Goal: Transaction & Acquisition: Purchase product/service

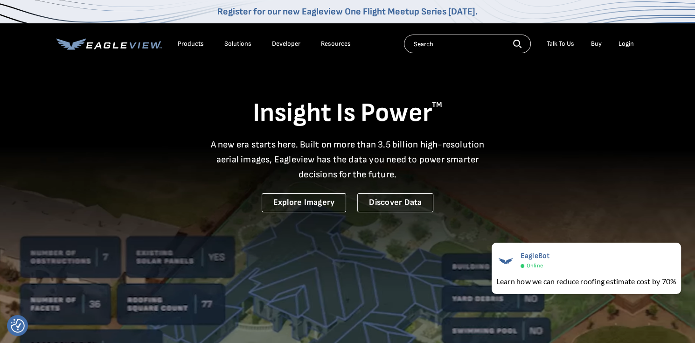
click at [229, 301] on video at bounding box center [347, 240] width 695 height 481
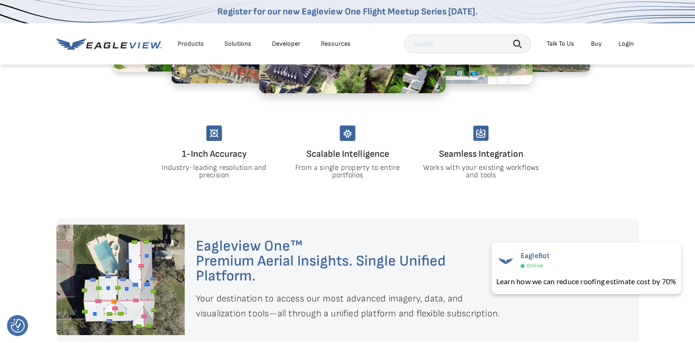
scroll to position [653, 0]
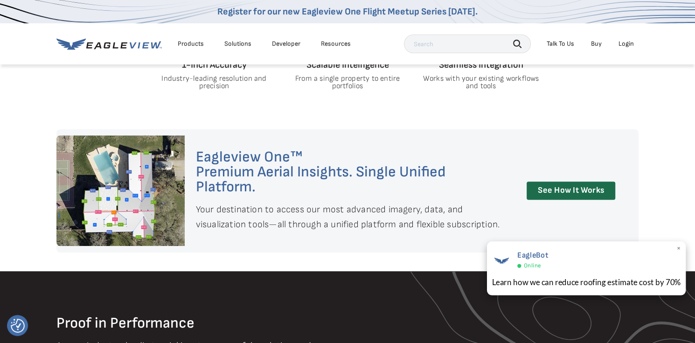
click at [679, 251] on span "×" at bounding box center [678, 249] width 5 height 10
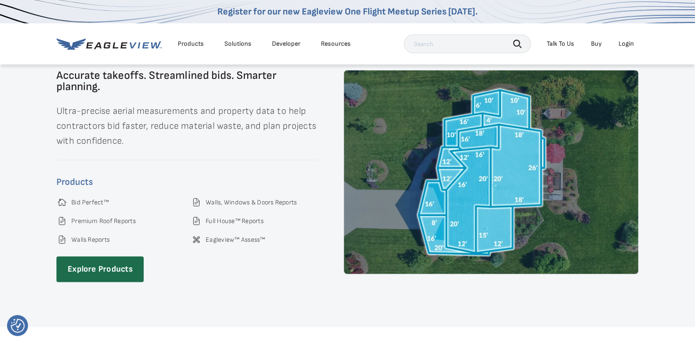
scroll to position [1354, 0]
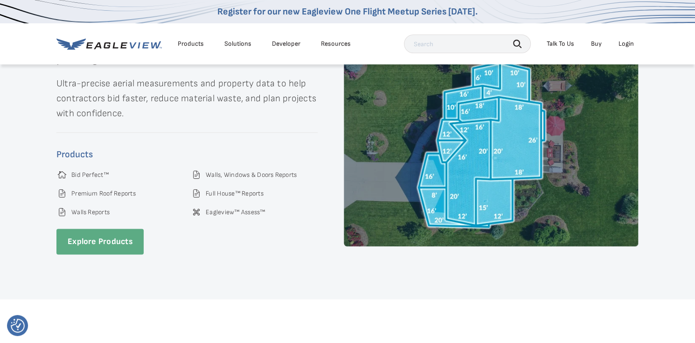
click at [104, 232] on link "Explore Products" at bounding box center [99, 242] width 87 height 26
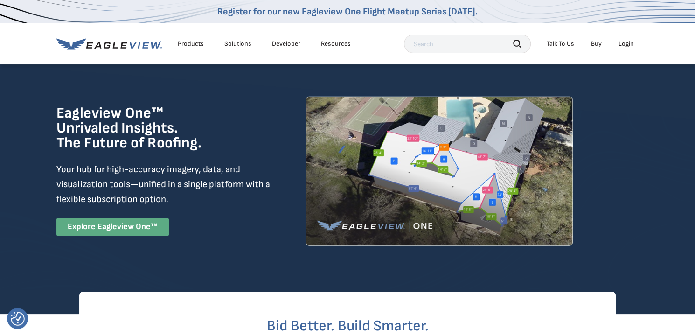
click at [119, 225] on link "Explore Eagleview One™" at bounding box center [112, 227] width 112 height 18
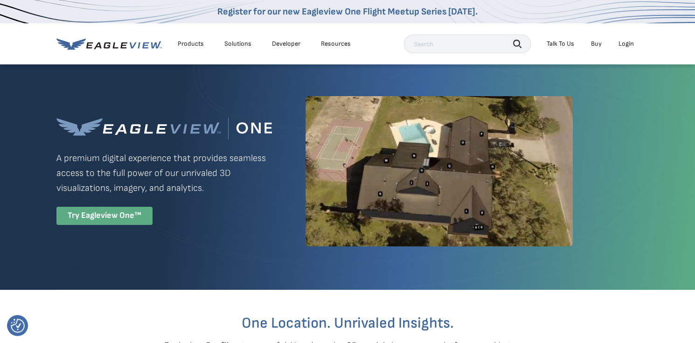
click at [98, 214] on div "Try Eagleview One™" at bounding box center [104, 216] width 96 height 18
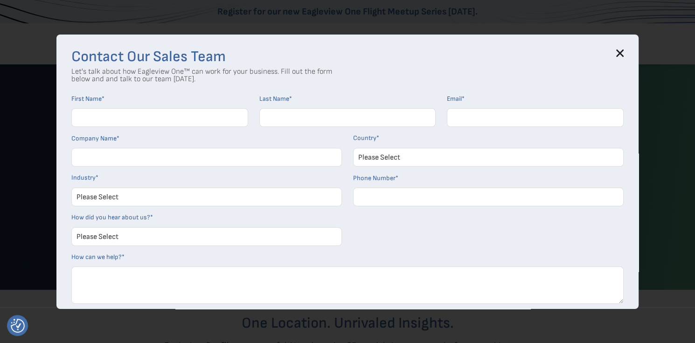
click at [623, 53] on icon at bounding box center [621, 53] width 6 height 6
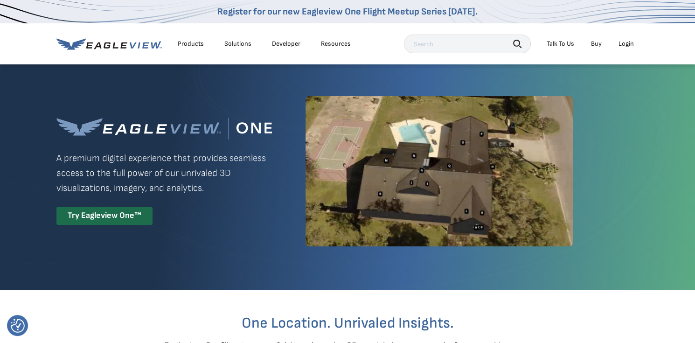
click at [596, 45] on link "Buy" at bounding box center [596, 44] width 11 height 8
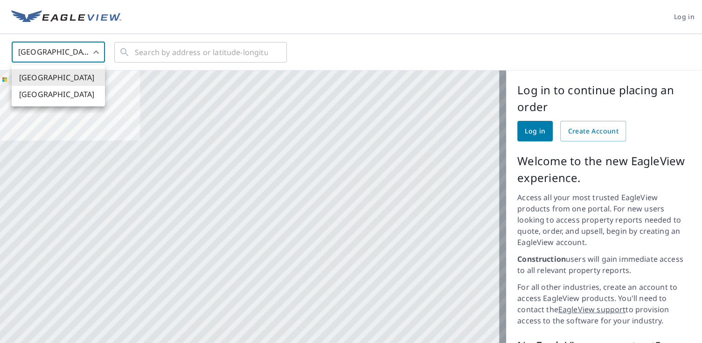
click at [93, 53] on body "Log in United States US ​ ​ Aerial Road A standard road map Aerial A detailed l…" at bounding box center [351, 171] width 702 height 343
click at [93, 53] on div at bounding box center [351, 171] width 702 height 343
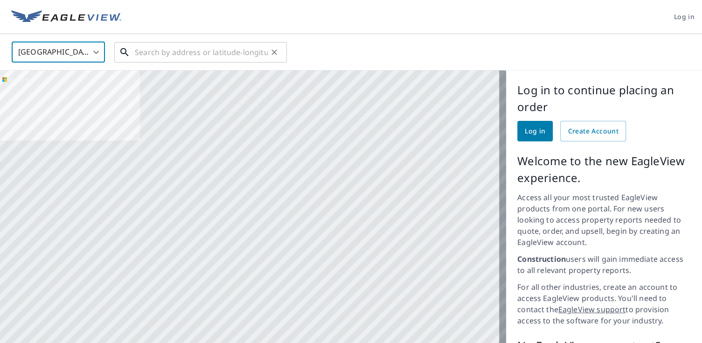
click at [207, 52] on input "text" at bounding box center [201, 52] width 133 height 26
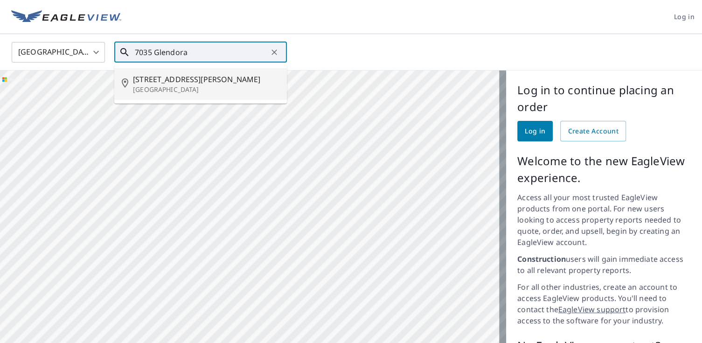
click at [182, 80] on span "7035 Glendora Ln" at bounding box center [206, 79] width 147 height 11
type input "7035 Glendora Ln El Paso, TX 79912"
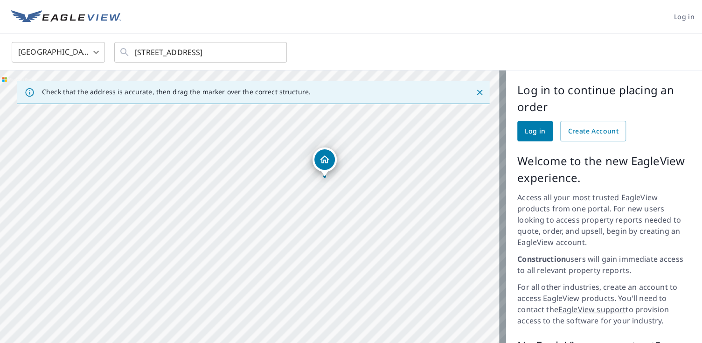
click at [530, 132] on span "Log in" at bounding box center [535, 132] width 21 height 12
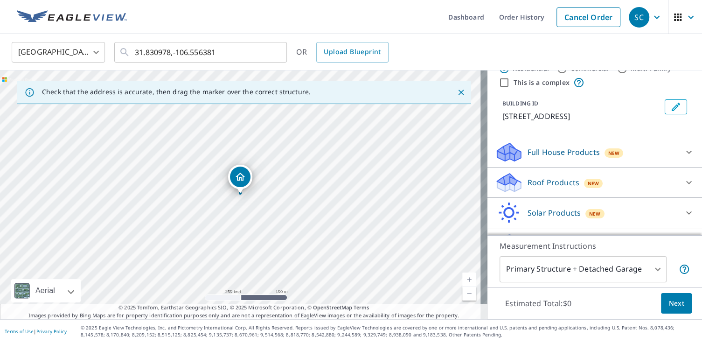
scroll to position [52, 0]
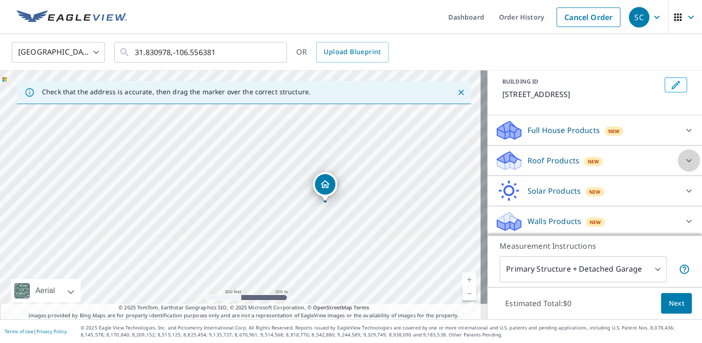
click at [684, 159] on icon at bounding box center [689, 160] width 11 height 11
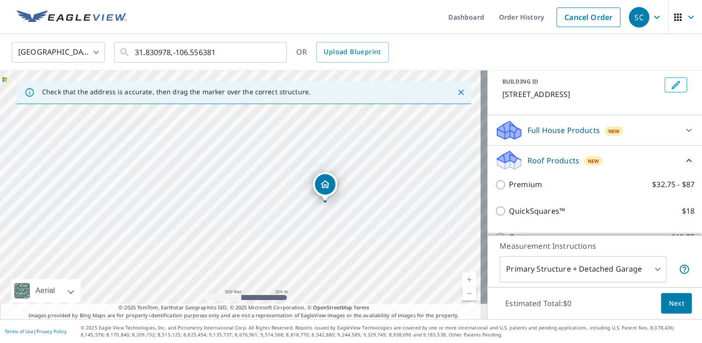
scroll to position [158, 0]
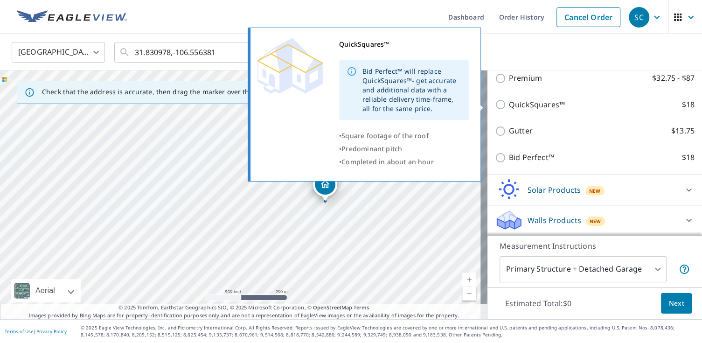
click at [495, 104] on input "QuickSquares™ $18" at bounding box center [502, 104] width 14 height 11
checkbox input "true"
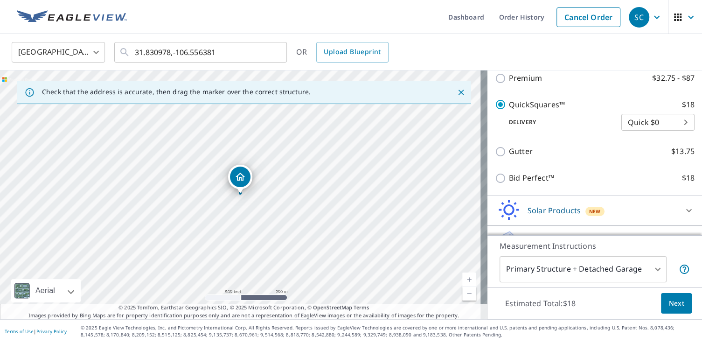
scroll to position [193, 0]
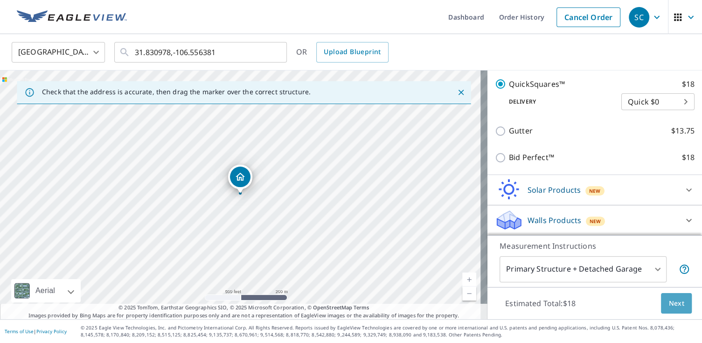
click at [669, 301] on span "Next" at bounding box center [677, 304] width 16 height 12
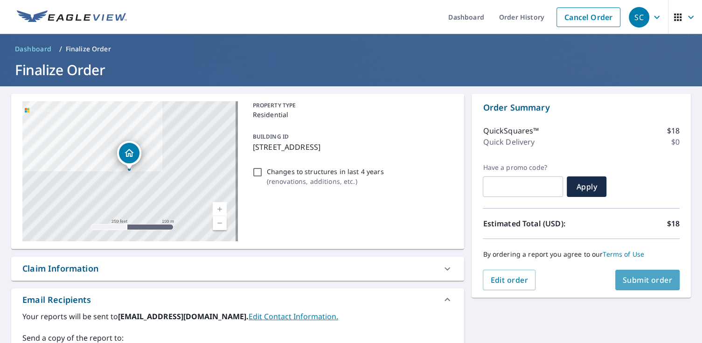
click at [645, 279] on span "Submit order" at bounding box center [648, 280] width 50 height 10
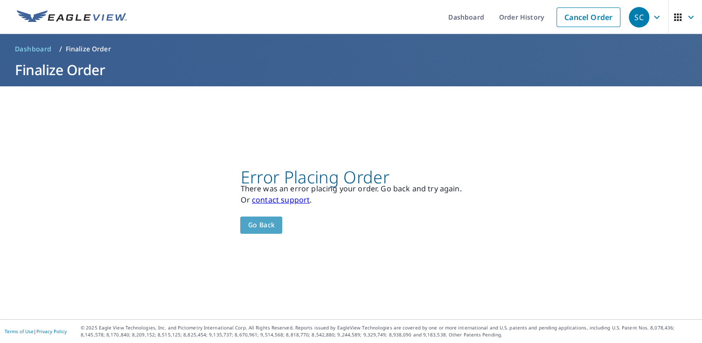
click at [252, 223] on span "Go back" at bounding box center [261, 225] width 27 height 12
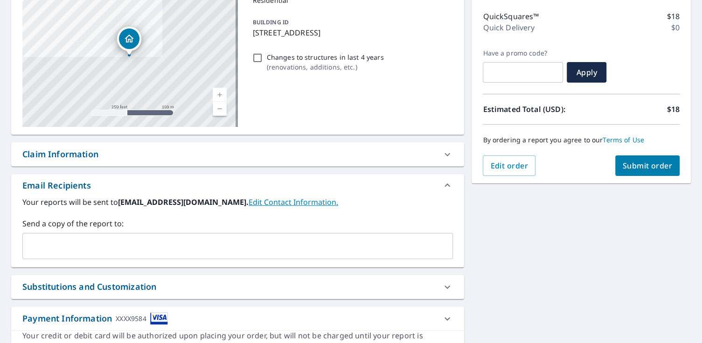
scroll to position [161, 0]
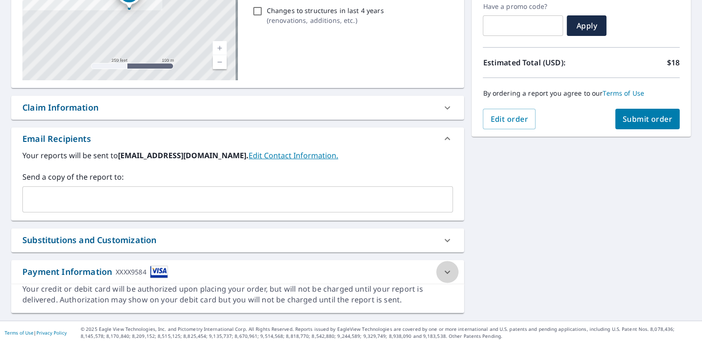
click at [442, 270] on icon at bounding box center [447, 272] width 11 height 11
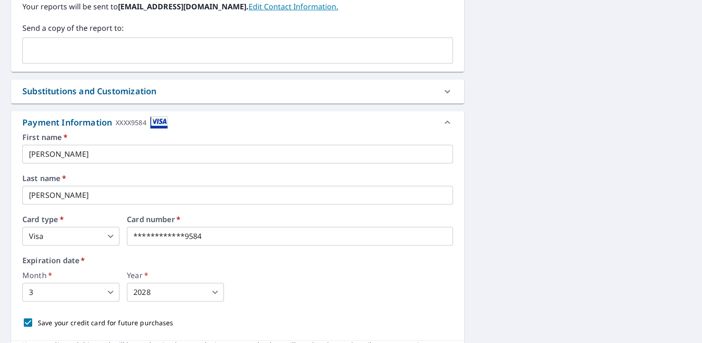
scroll to position [348, 0]
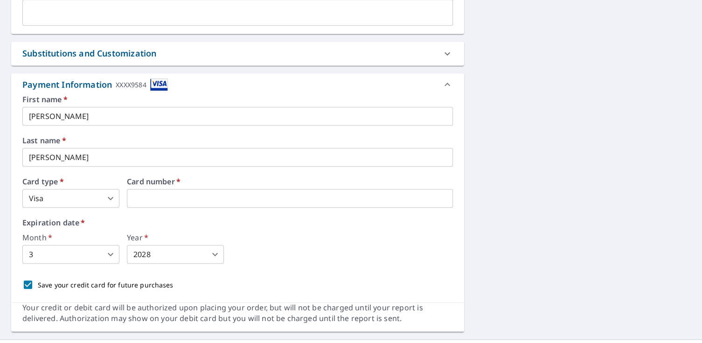
click at [105, 219] on label "Expiration date   *" at bounding box center [237, 222] width 431 height 7
click at [110, 254] on body "SC SC Dashboard Order History Cancel Order SC Dashboard / Finalize Order Finali…" at bounding box center [351, 171] width 702 height 343
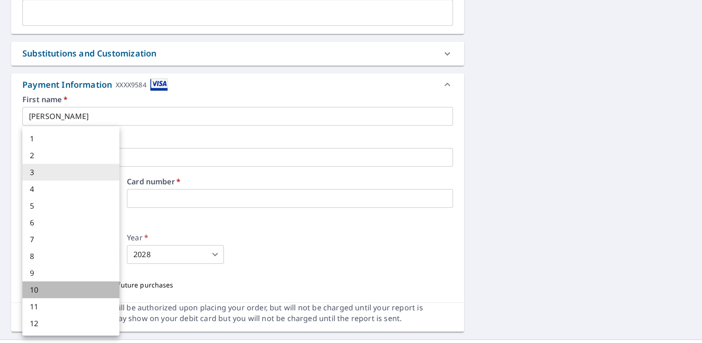
click at [34, 287] on li "10" at bounding box center [70, 289] width 97 height 17
type input "10"
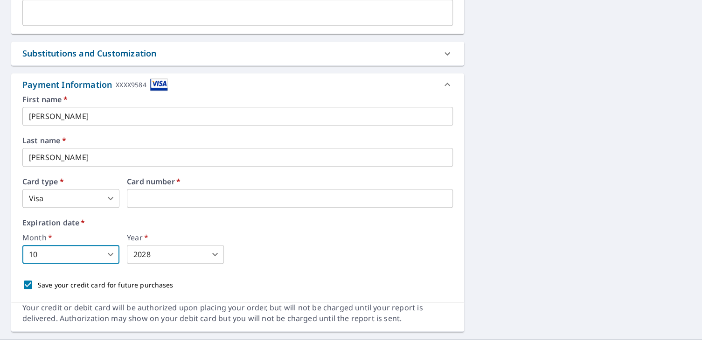
click at [214, 252] on body "SC SC Dashboard Order History Cancel Order SC Dashboard / Finalize Order Finali…" at bounding box center [351, 171] width 702 height 343
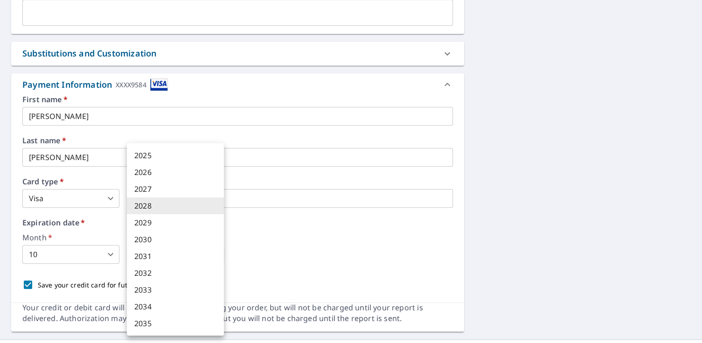
click at [151, 219] on li "2029" at bounding box center [175, 222] width 97 height 17
type input "2029"
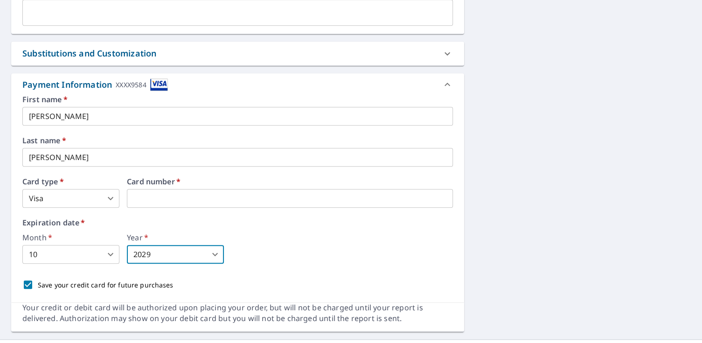
click at [301, 241] on div "Month   * 10 10 ​ Year   * 2029 2029 ​" at bounding box center [237, 249] width 431 height 30
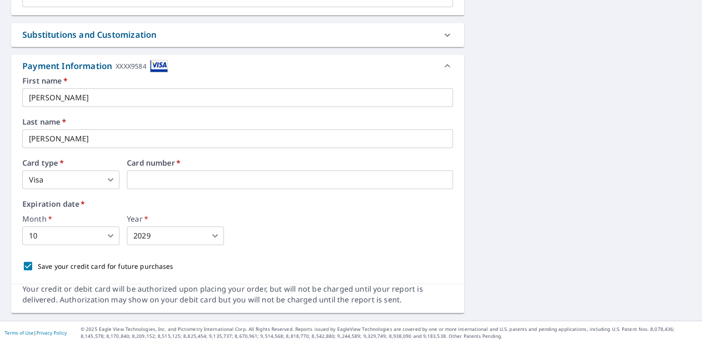
scroll to position [180, 0]
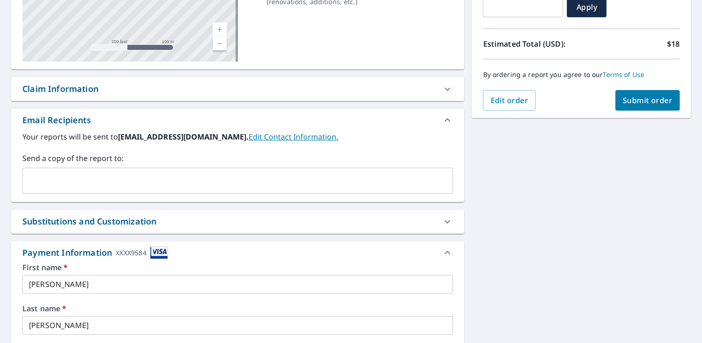
click at [649, 100] on span "Submit order" at bounding box center [648, 100] width 50 height 10
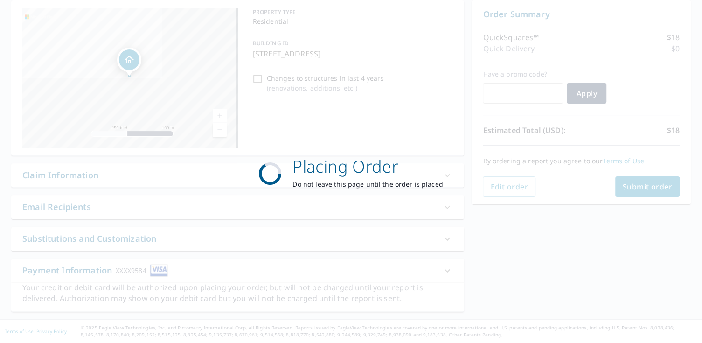
scroll to position [92, 0]
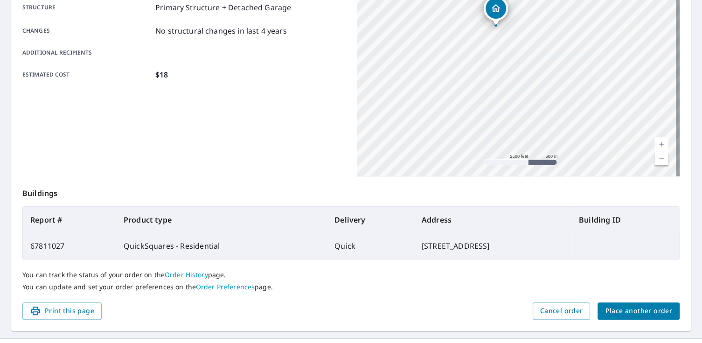
scroll to position [205, 0]
